Goal: Navigation & Orientation: Find specific page/section

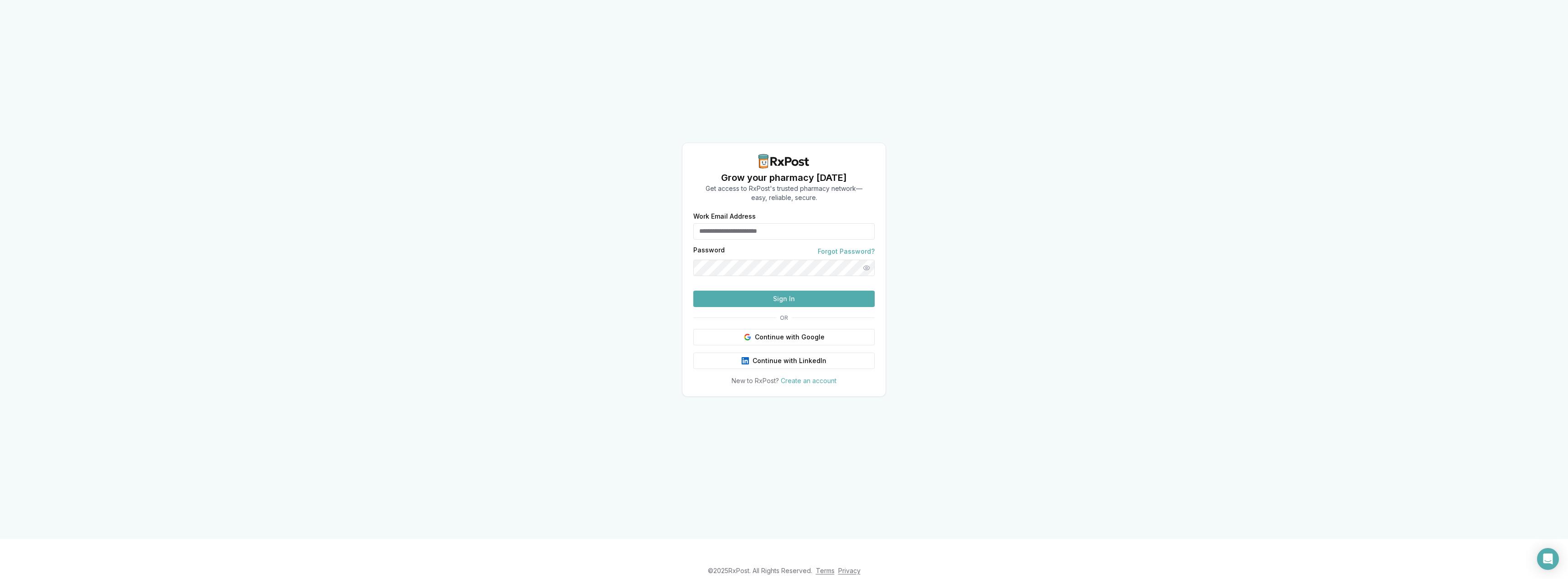
type input "**********"
click at [787, 307] on button "Sign In" at bounding box center [784, 299] width 181 height 16
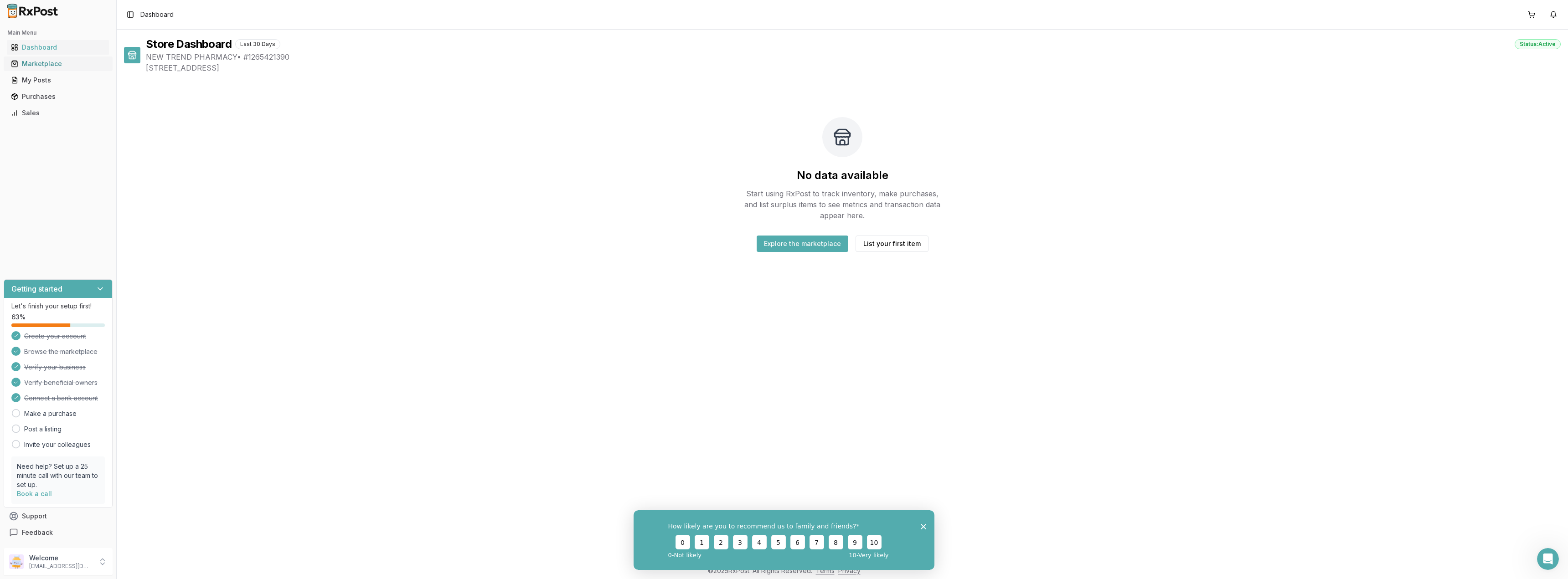
click at [85, 59] on link "Marketplace" at bounding box center [58, 63] width 102 height 16
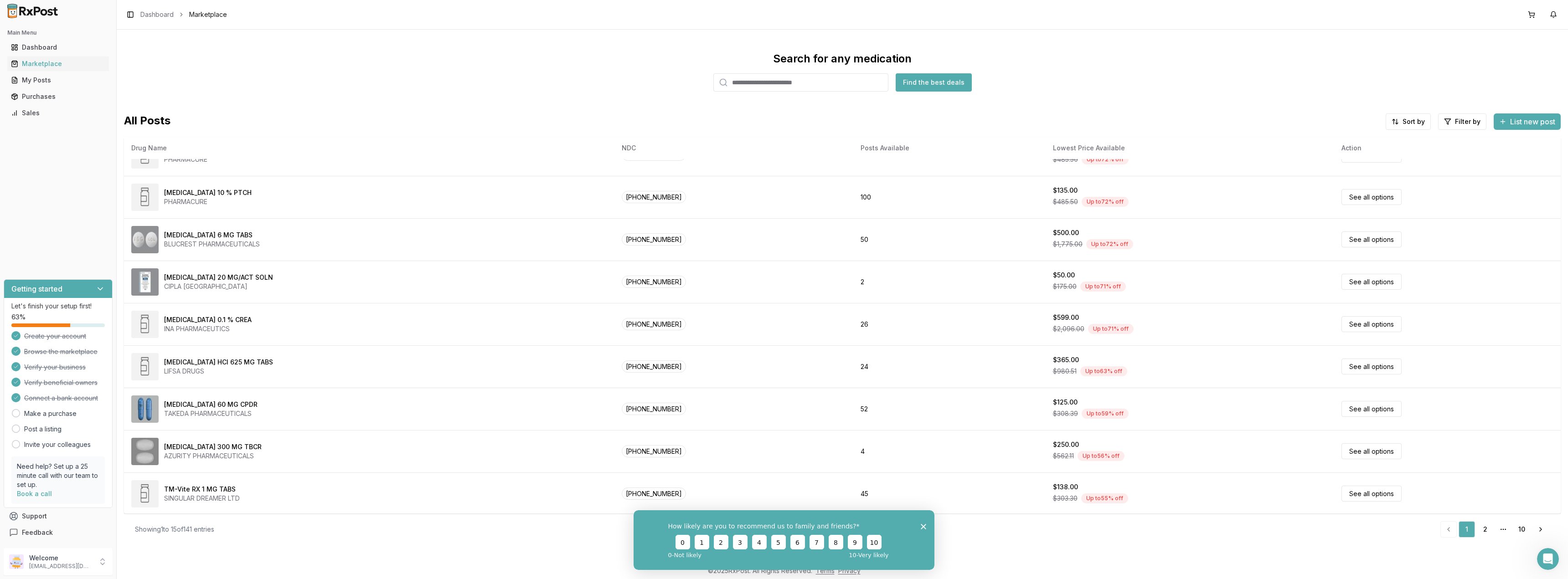
scroll to position [281, 0]
click at [925, 527] on icon "Close survey" at bounding box center [923, 525] width 5 height 5
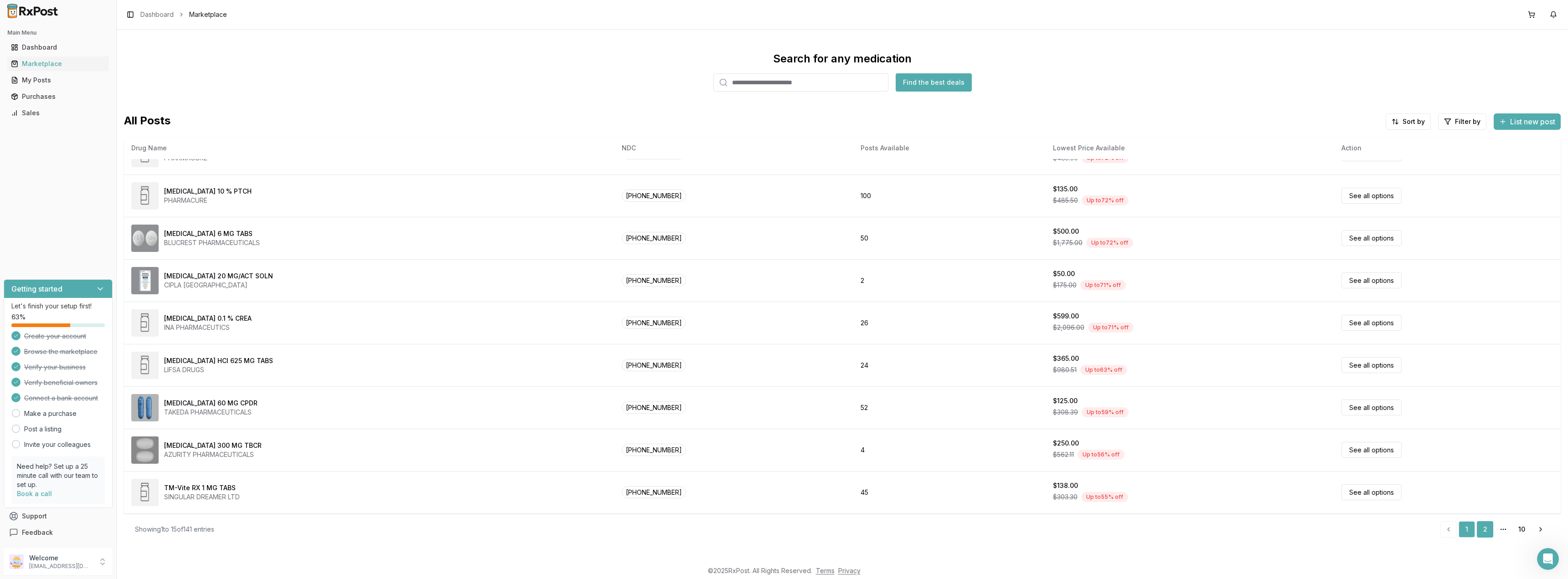
click at [1485, 533] on link "2" at bounding box center [1485, 529] width 16 height 16
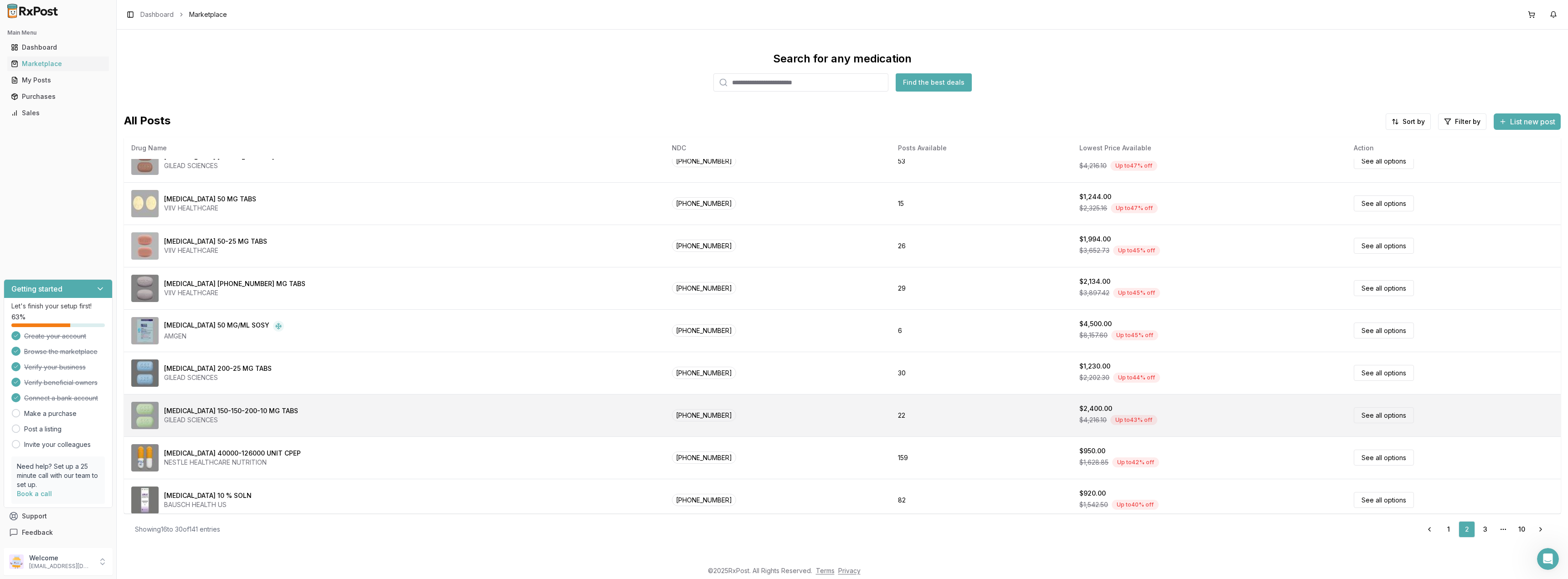
scroll to position [281, 0]
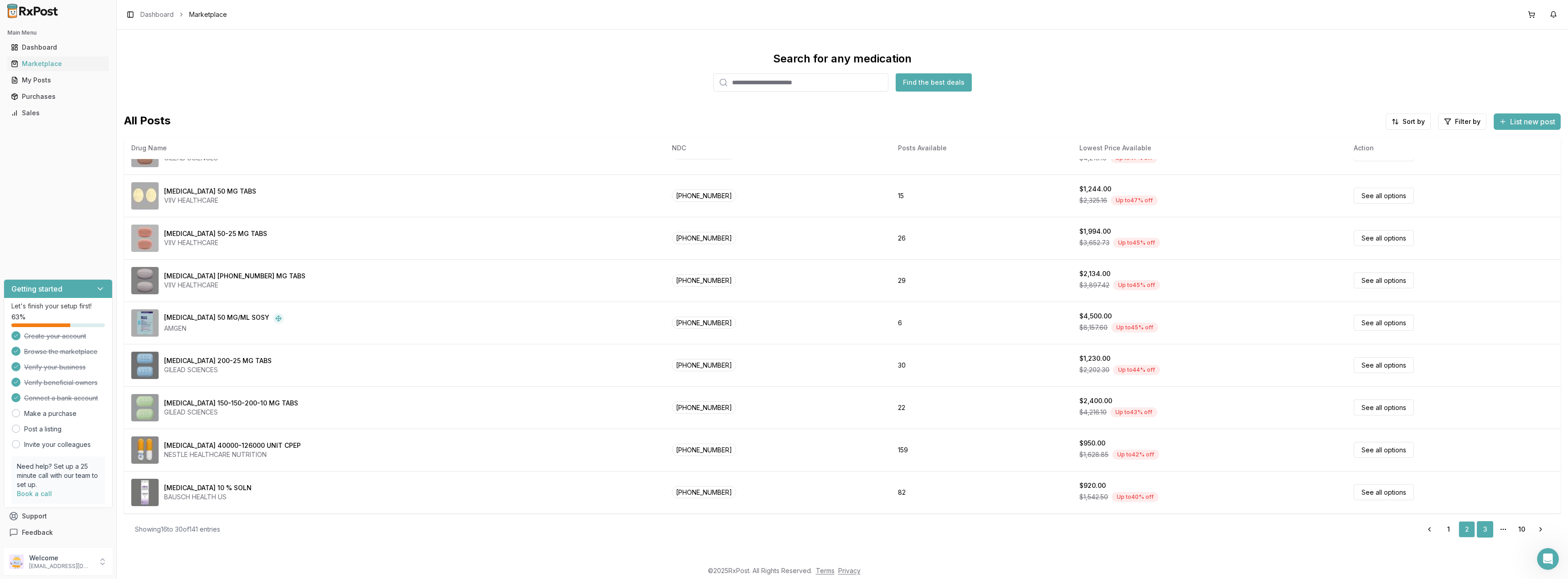
click at [1477, 527] on link "3" at bounding box center [1485, 529] width 16 height 16
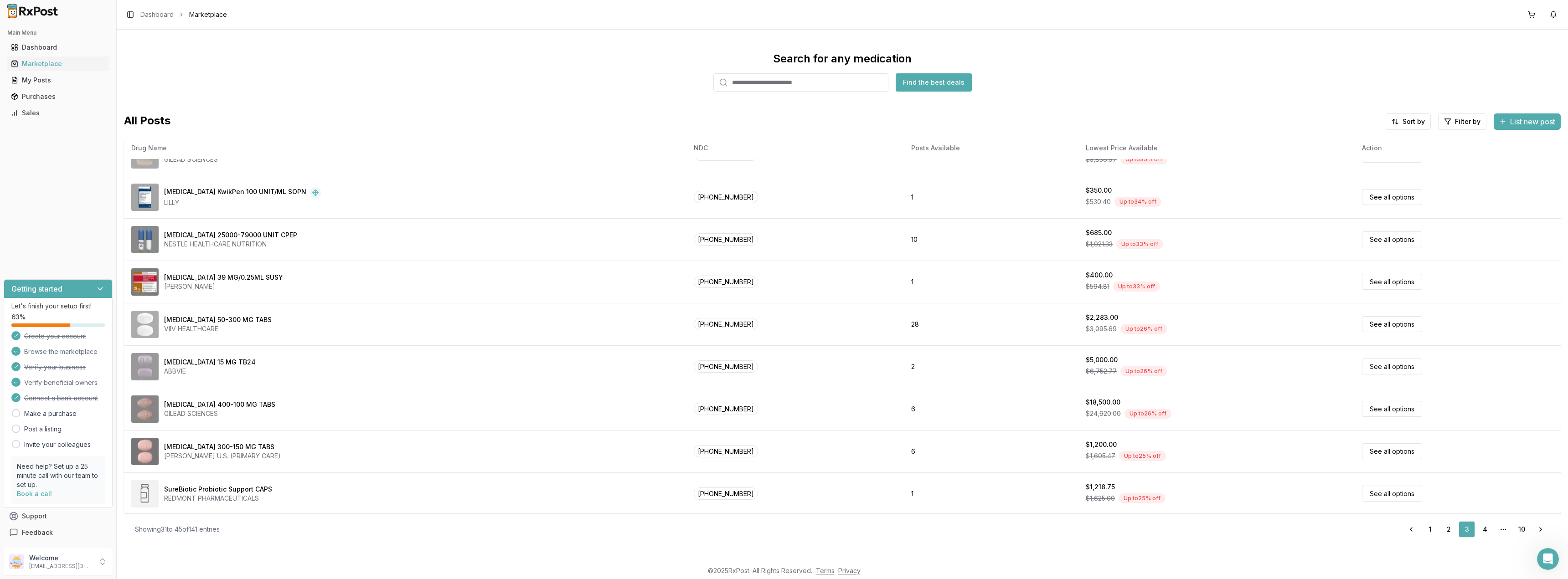
scroll to position [281, 0]
click at [1483, 530] on link "4" at bounding box center [1485, 529] width 16 height 16
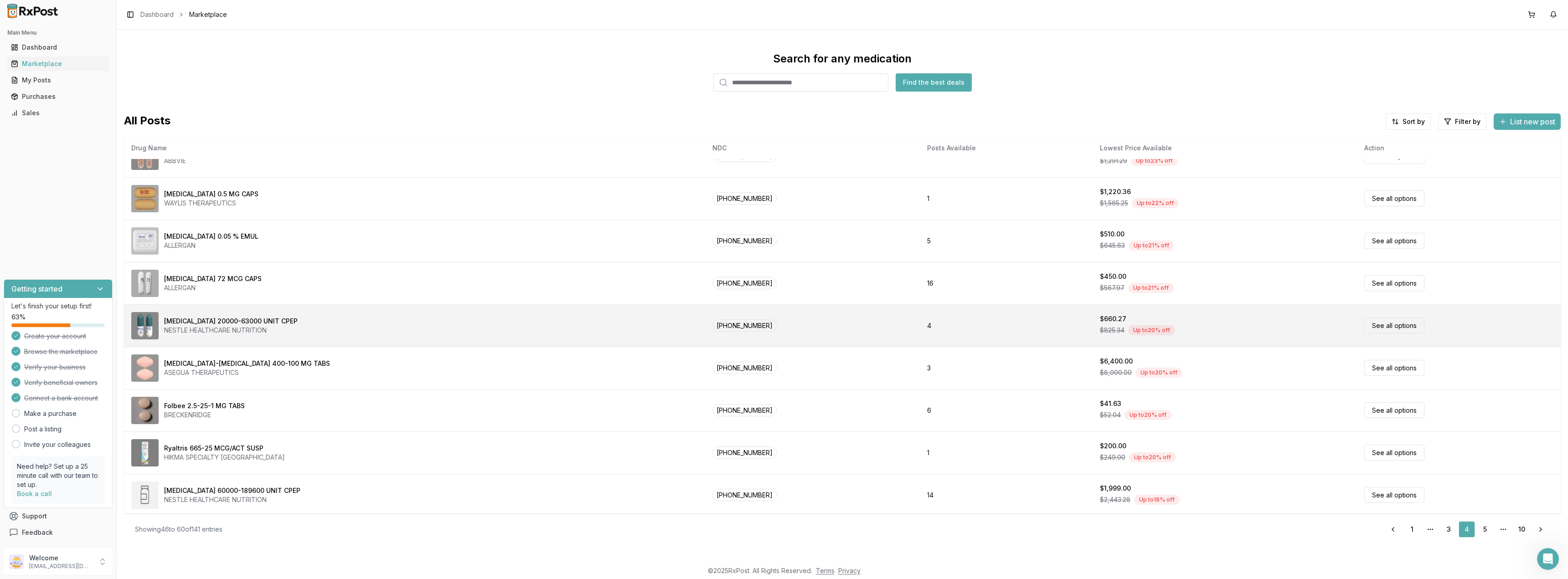
scroll to position [281, 0]
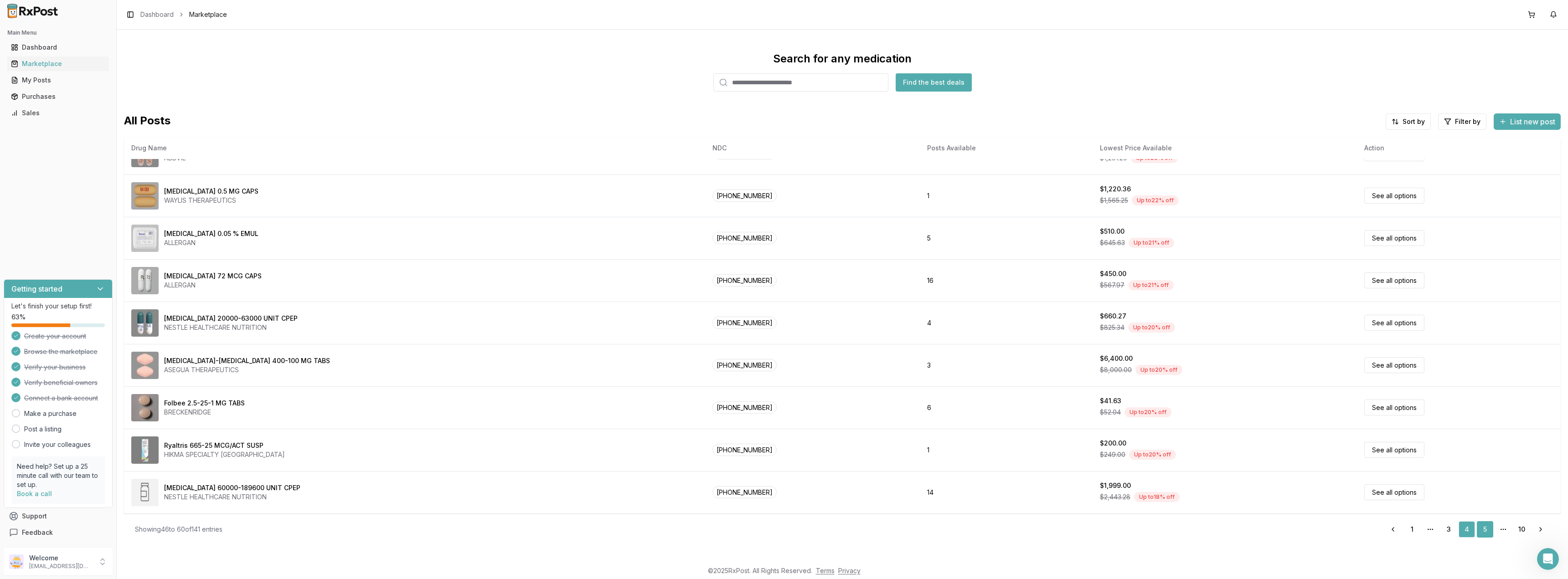
click at [1482, 528] on link "5" at bounding box center [1485, 529] width 16 height 16
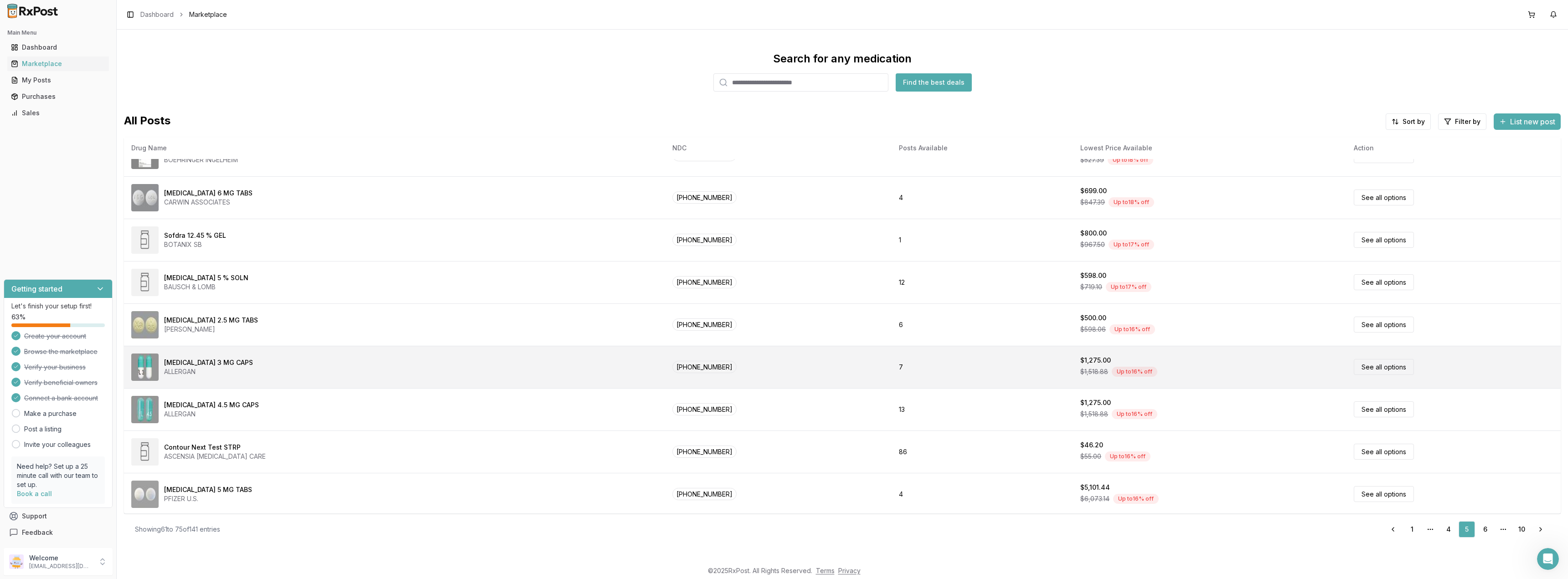
scroll to position [281, 0]
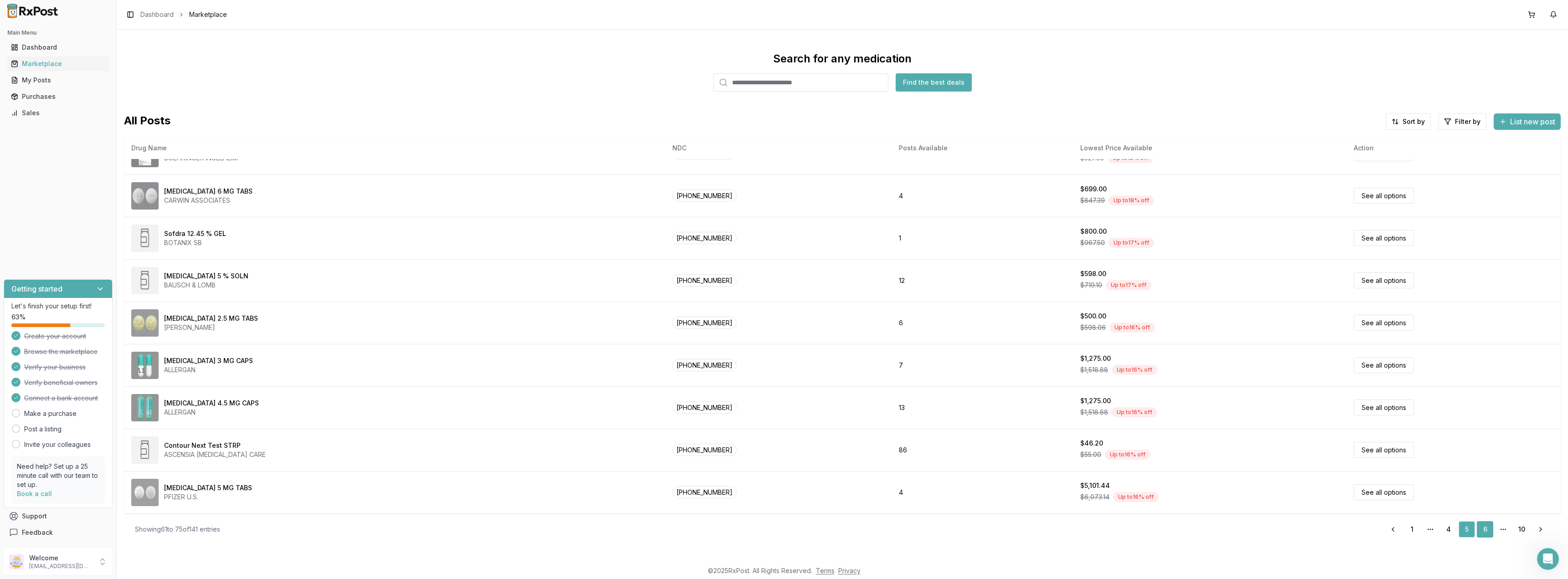
click at [1483, 526] on link "6" at bounding box center [1485, 529] width 16 height 16
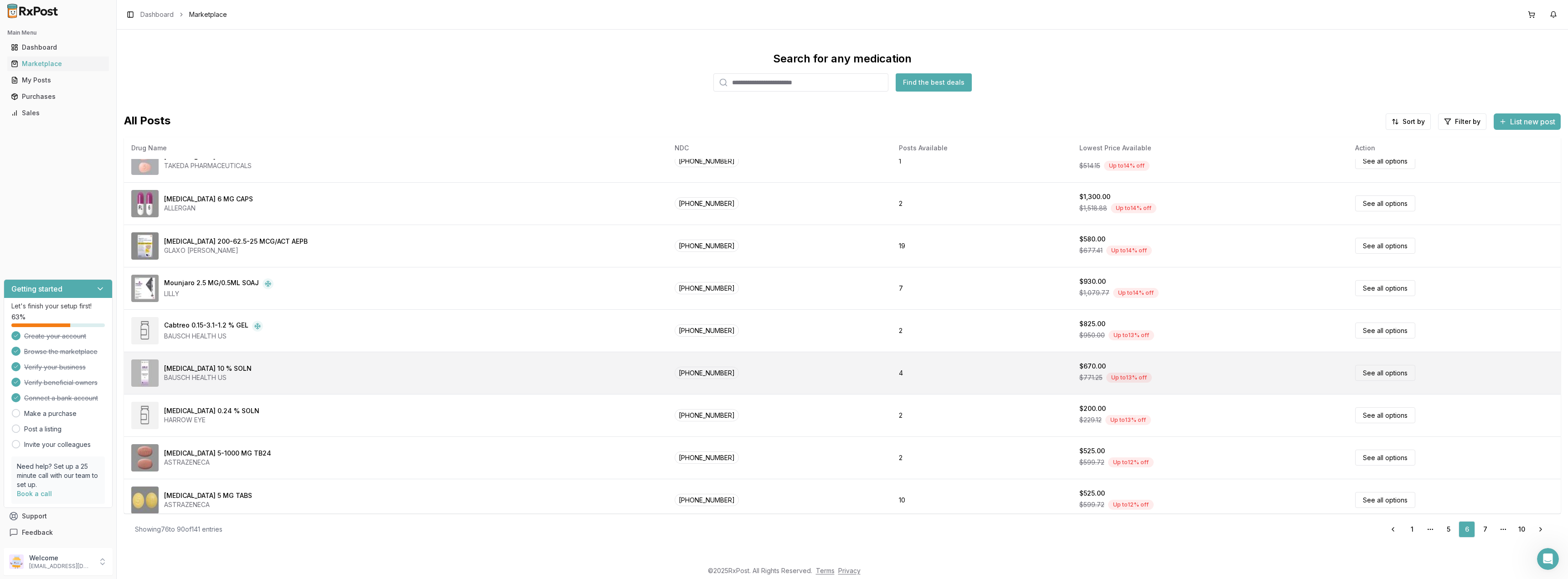
scroll to position [281, 0]
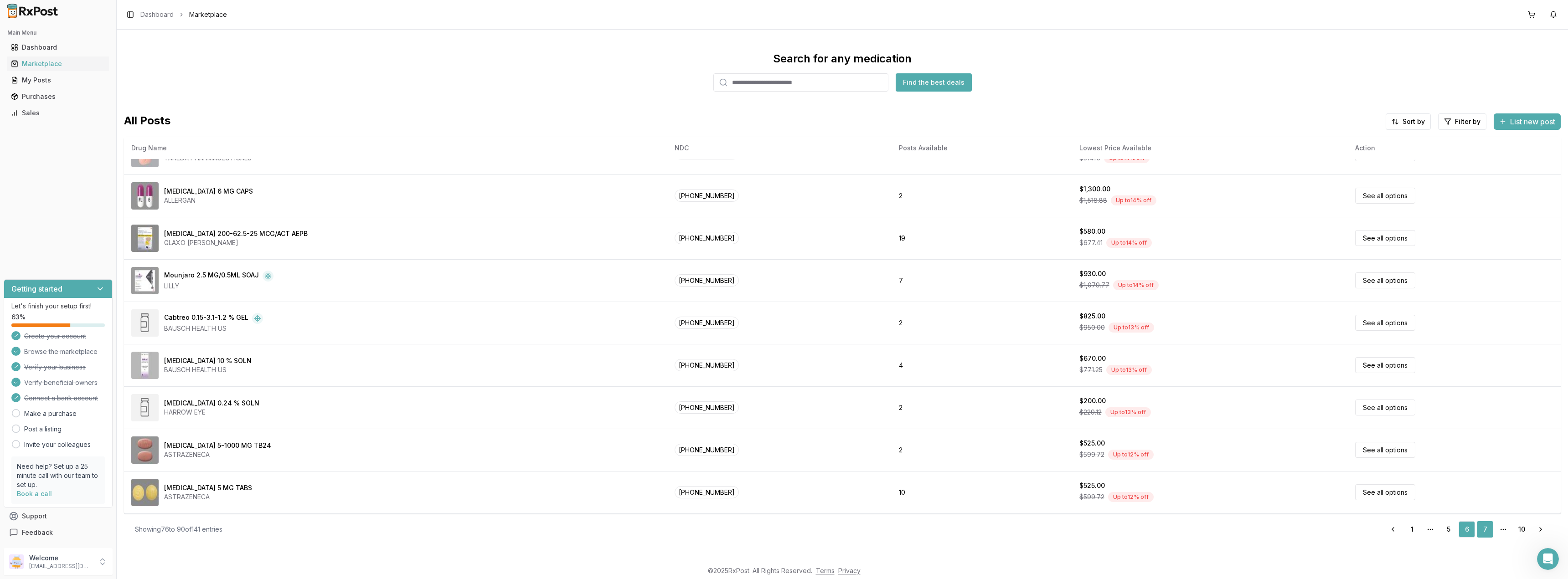
click at [1485, 525] on link "7" at bounding box center [1485, 529] width 16 height 16
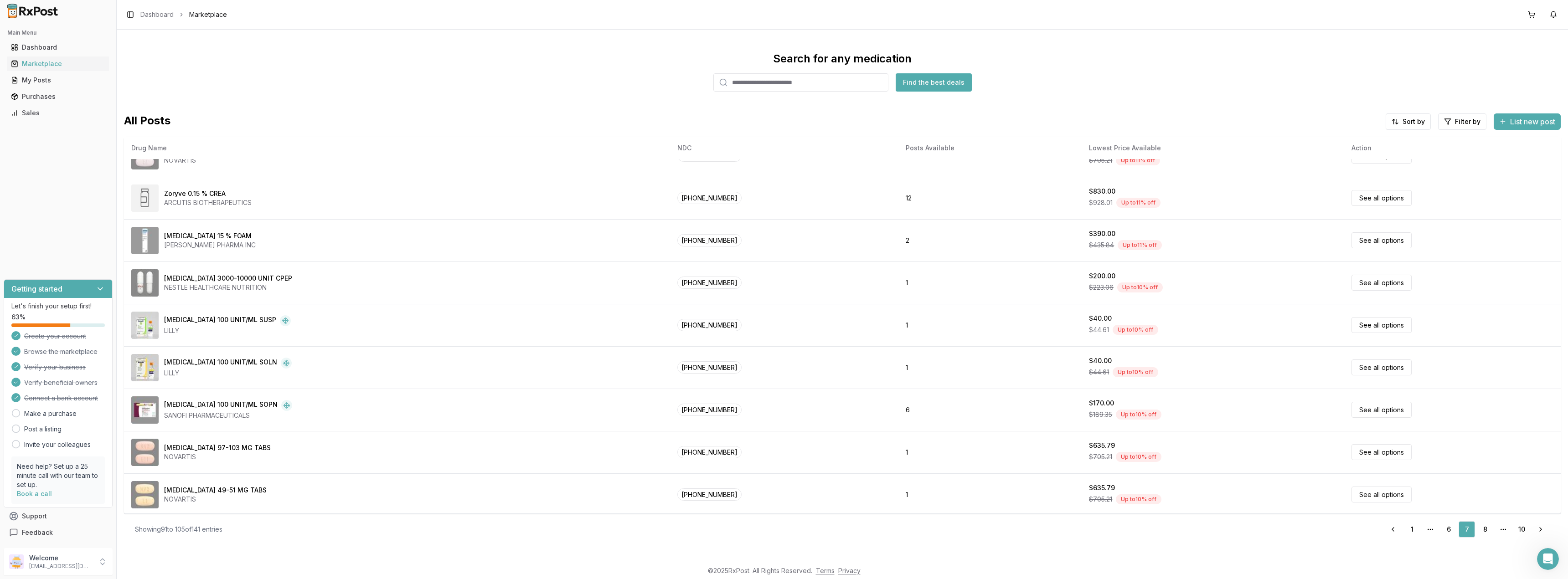
scroll to position [281, 0]
click at [1488, 526] on link "8" at bounding box center [1485, 529] width 16 height 16
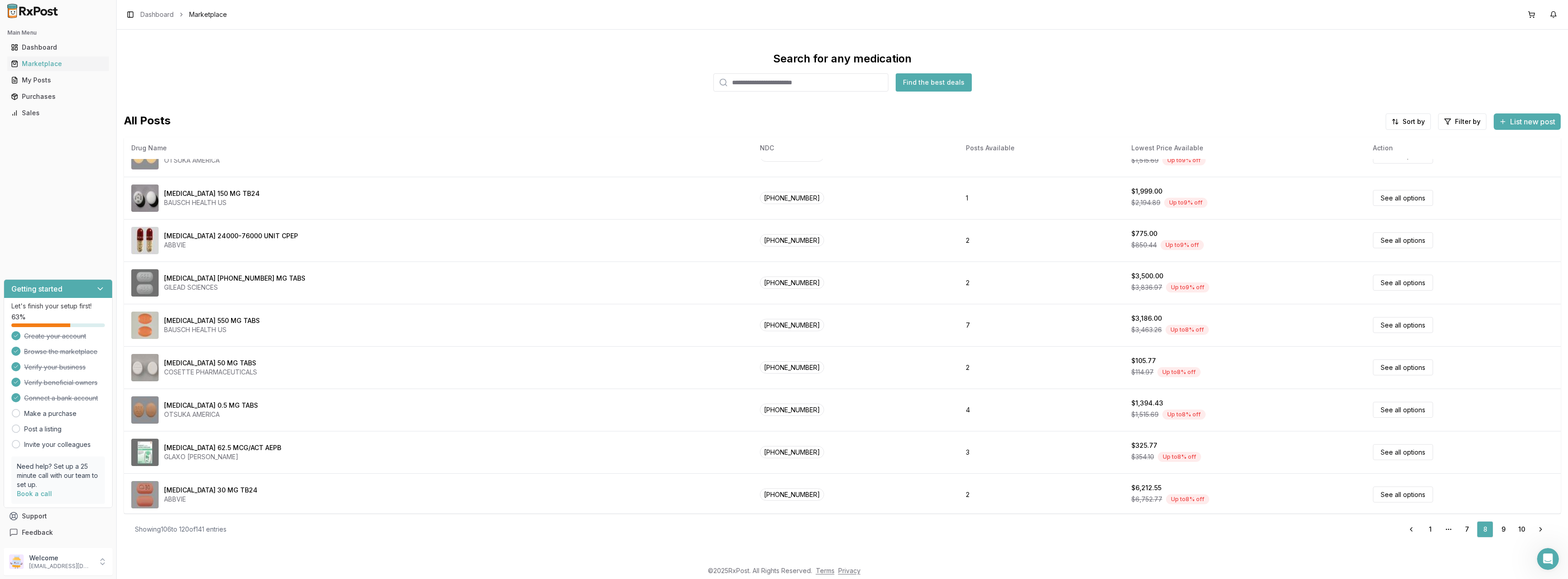
scroll to position [281, 0]
click at [1502, 523] on link "9" at bounding box center [1503, 529] width 16 height 16
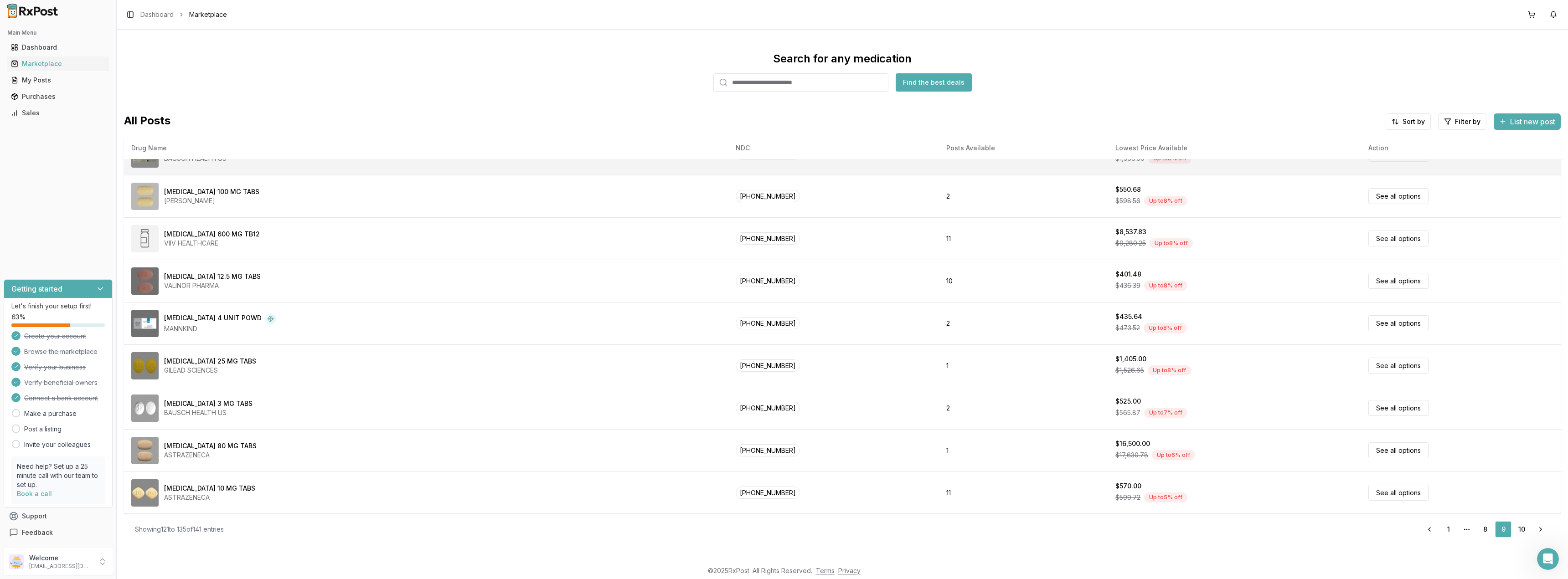
scroll to position [281, 0]
click at [1527, 527] on link "10" at bounding box center [1521, 529] width 16 height 16
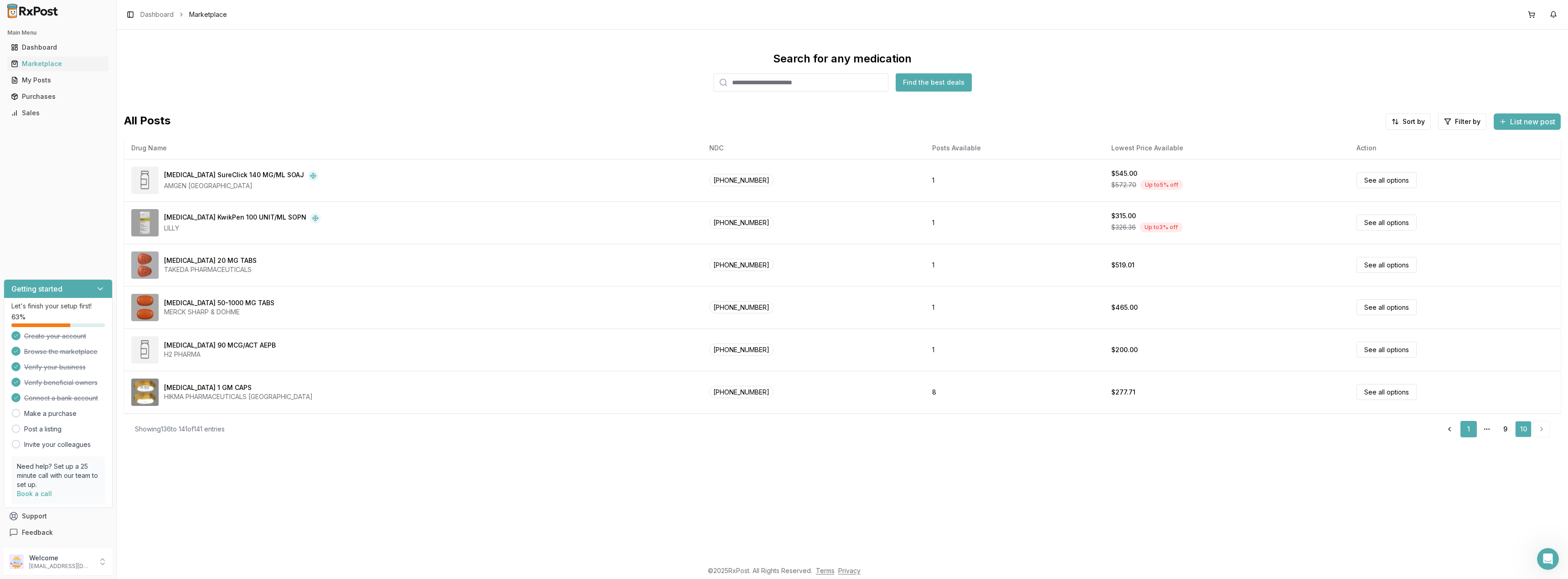
click at [1468, 431] on link "1" at bounding box center [1468, 429] width 16 height 16
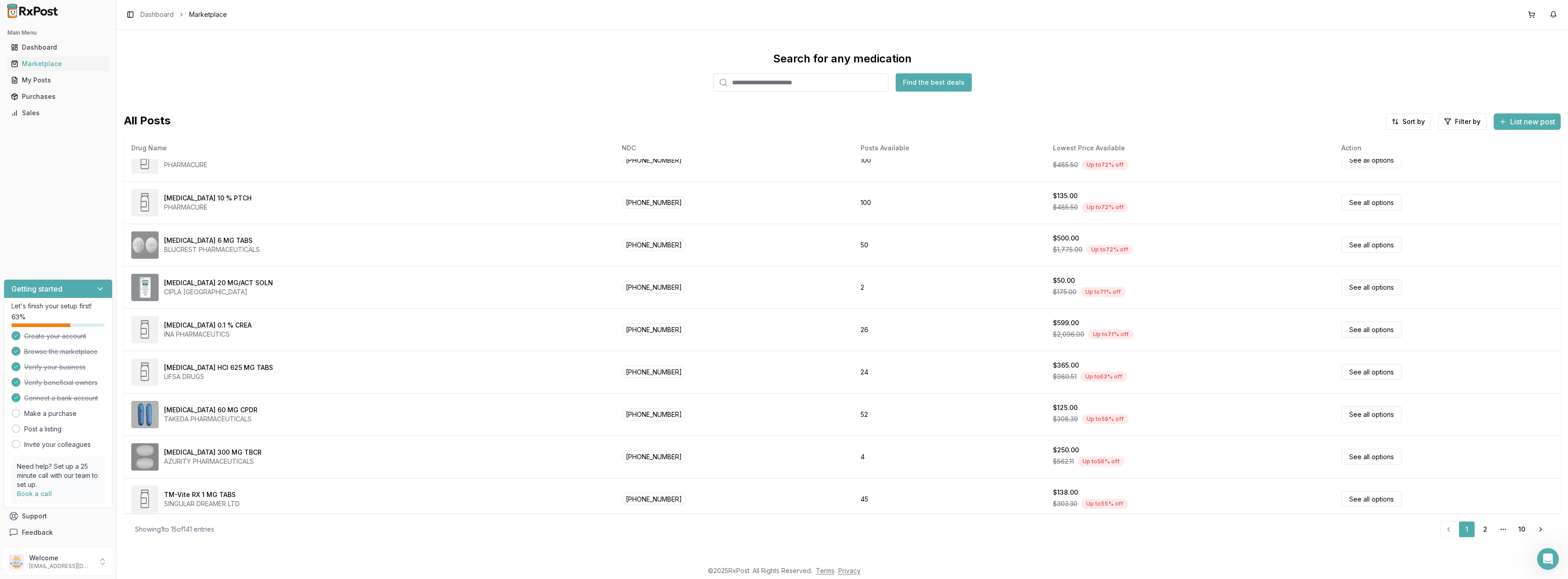
scroll to position [281, 0]
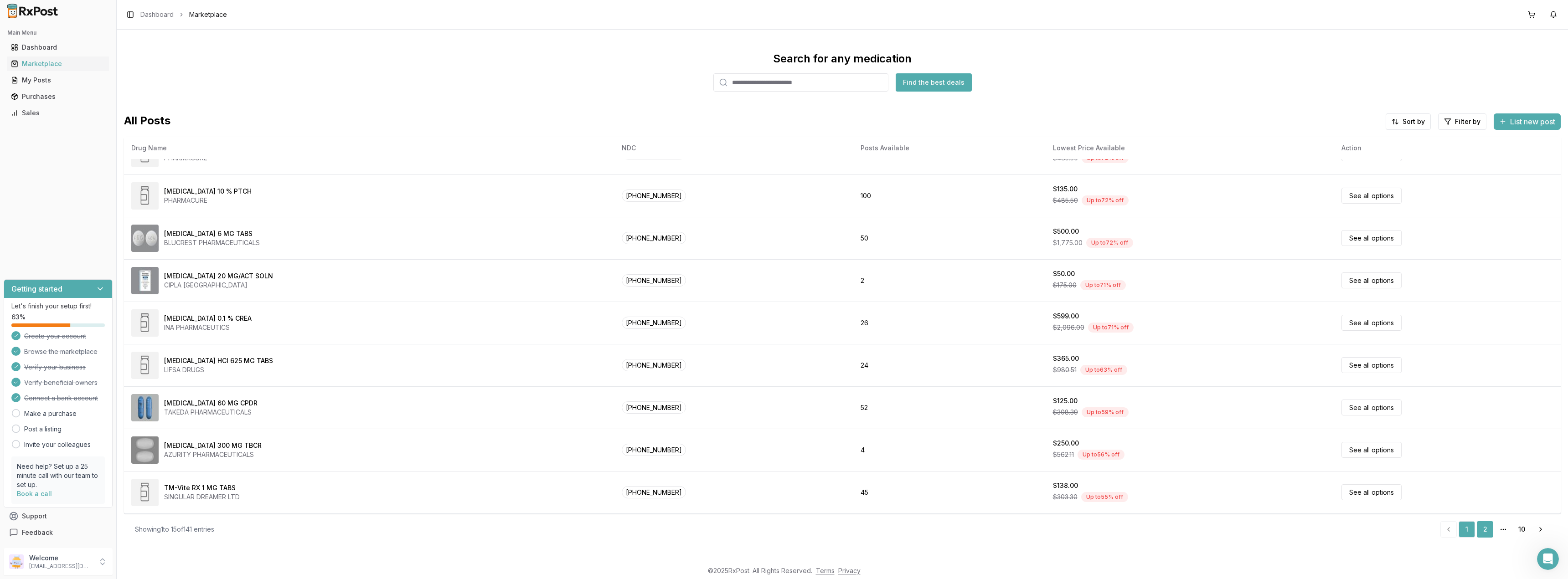
click at [1487, 532] on link "2" at bounding box center [1485, 529] width 16 height 16
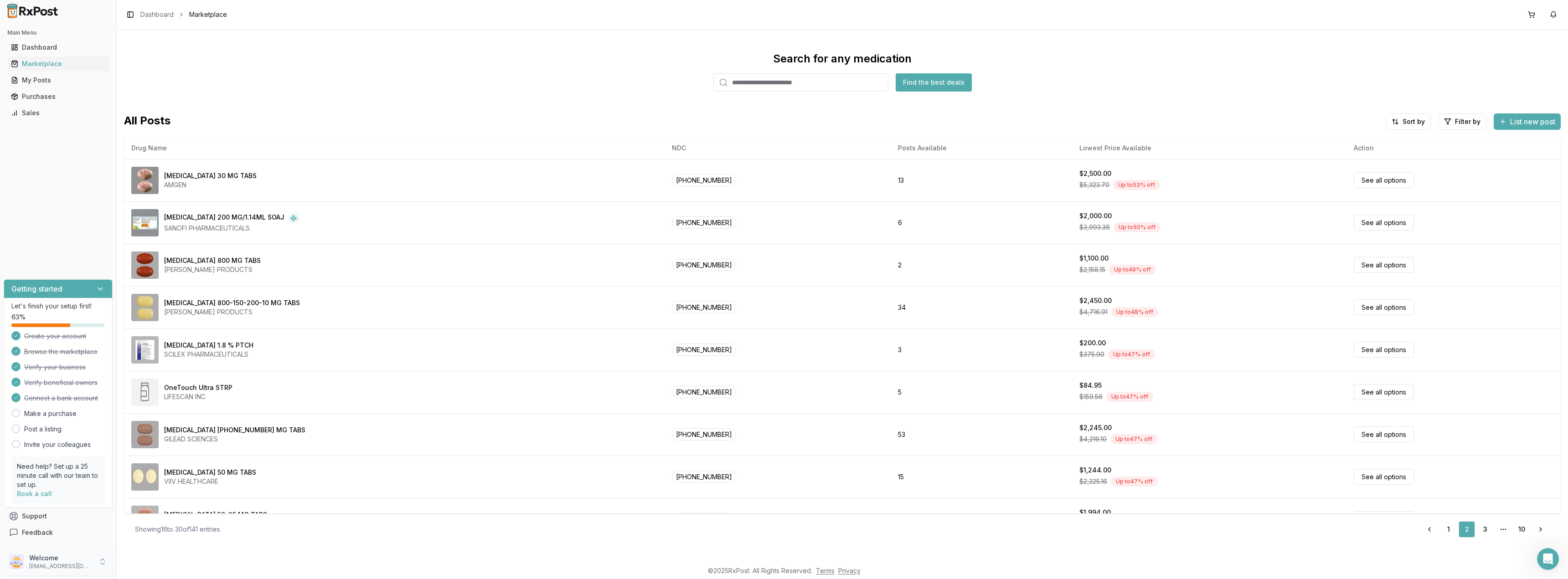
click at [88, 558] on p "Welcome" at bounding box center [61, 558] width 63 height 9
click at [142, 558] on button "Sign Out" at bounding box center [166, 563] width 94 height 15
